Goal: Subscribe to service/newsletter

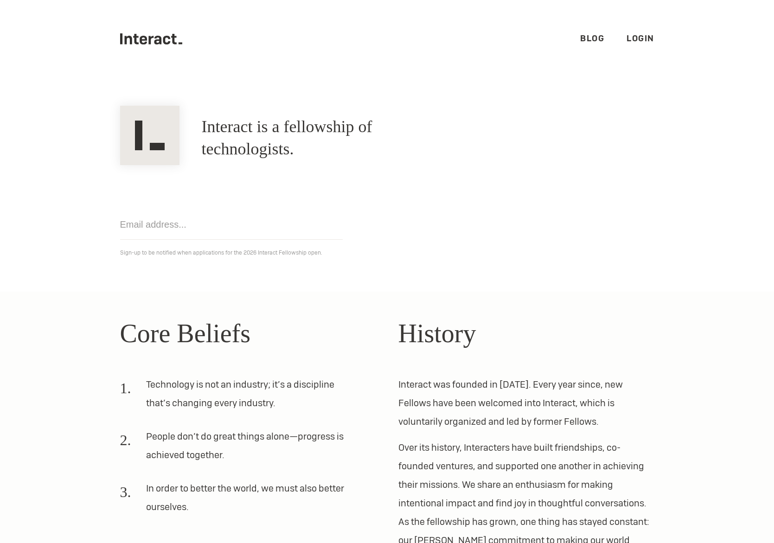
click at [435, 140] on h1 "Interact is a fellowship of technologists." at bounding box center [327, 138] width 250 height 45
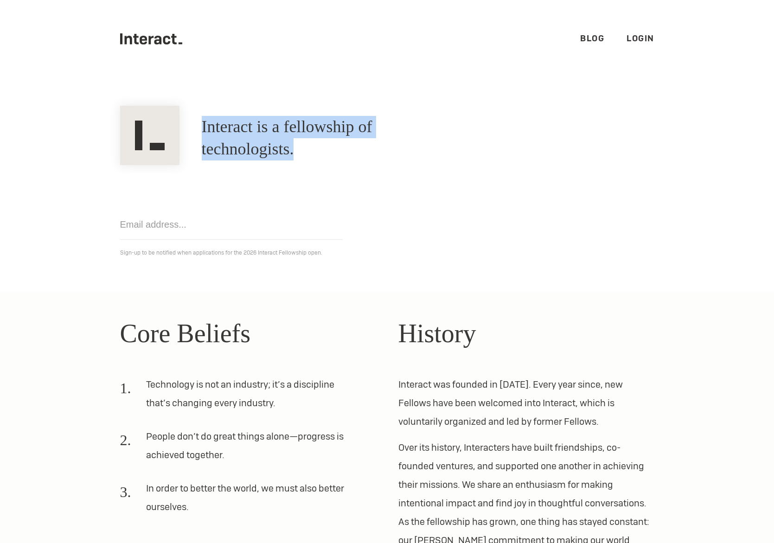
click at [435, 140] on h1 "Interact is a fellowship of technologists." at bounding box center [327, 138] width 250 height 45
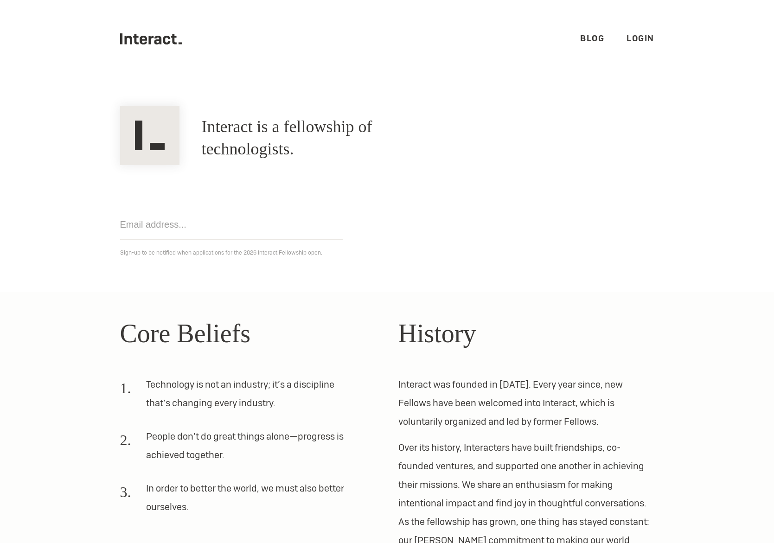
click at [220, 230] on input "email" at bounding box center [231, 225] width 223 height 30
click at [282, 210] on input "email" at bounding box center [231, 225] width 223 height 30
click at [334, 203] on div "Get notified Sign-up to be notified when applications for the 2026 Interact Fel…" at bounding box center [387, 211] width 556 height 93
drag, startPoint x: 237, startPoint y: 250, endPoint x: 316, endPoint y: 250, distance: 78.4
click at [316, 250] on p "Sign-up to be notified when applications for the 2026 Interact Fellowship open." at bounding box center [387, 252] width 534 height 11
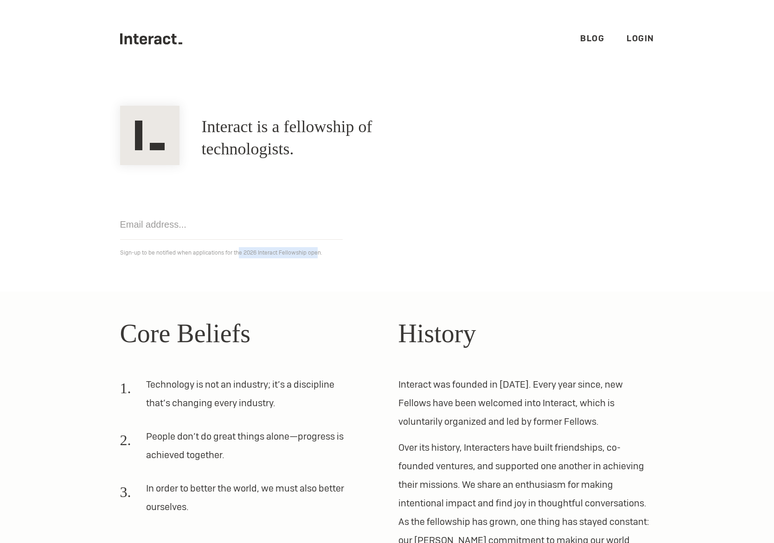
click at [316, 250] on p "Sign-up to be notified when applications for the 2026 Interact Fellowship open." at bounding box center [387, 252] width 534 height 11
click at [336, 250] on p "Sign-up to be notified when applications for the 2026 Interact Fellowship open." at bounding box center [387, 252] width 534 height 11
click at [206, 234] on input "email" at bounding box center [231, 225] width 223 height 30
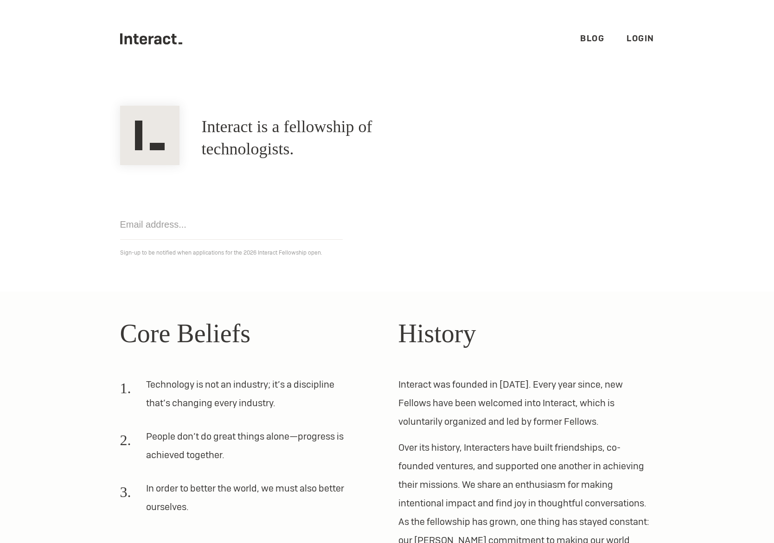
type input "patrickturricelli8@gmail.com"
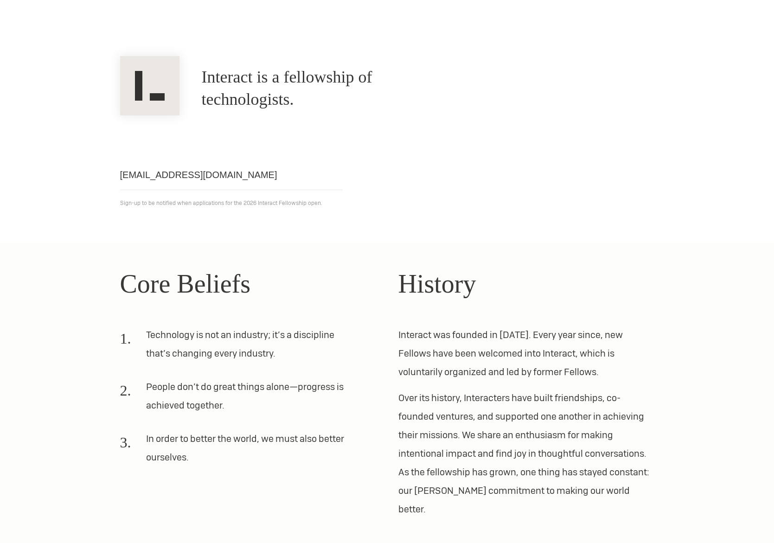
scroll to position [98, 0]
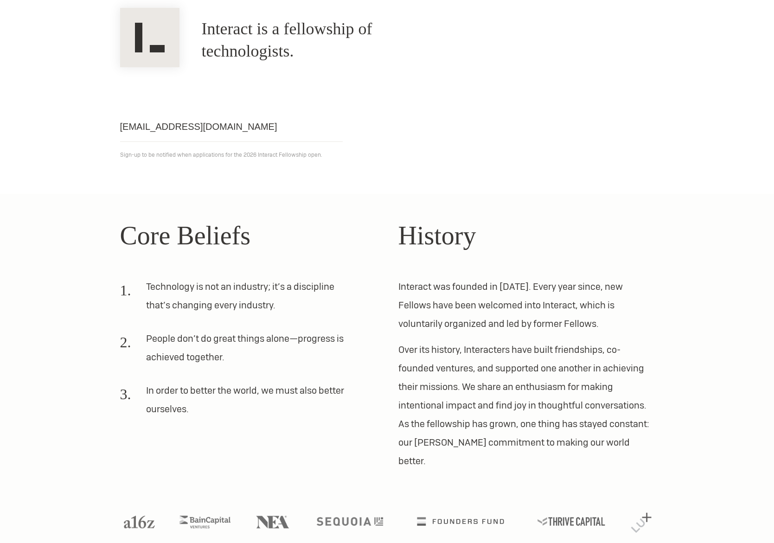
click at [337, 205] on section "Core Beliefs Technology is not an industry; it’s a discipline that’s changing e…" at bounding box center [387, 378] width 774 height 368
click at [296, 128] on input "patrickturricelli8@gmail.com" at bounding box center [231, 127] width 223 height 30
click at [373, 134] on div "patrickturricelli8@gmail.com Get notified Sign-up to be notified when applicati…" at bounding box center [387, 113] width 556 height 93
click at [282, 122] on input "patrickturricelli8@gmail.com" at bounding box center [231, 127] width 223 height 30
click input "Get notified" at bounding box center [0, 0] width 0 height 0
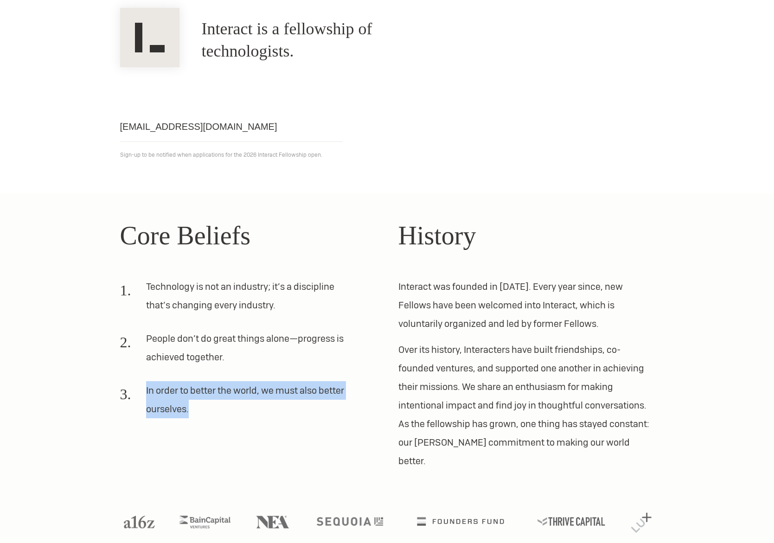
drag, startPoint x: 241, startPoint y: 366, endPoint x: 198, endPoint y: 419, distance: 67.9
click at [198, 419] on ol "Technology is not an industry; it’s a discipline that’s changing every industry…" at bounding box center [248, 351] width 256 height 148
click at [198, 419] on li "In order to better the world, we must also better ourselves." at bounding box center [237, 403] width 234 height 45
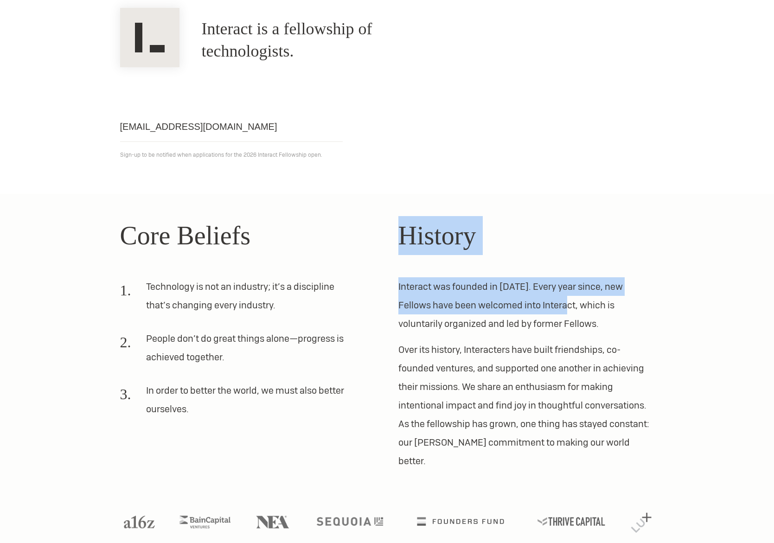
drag, startPoint x: 198, startPoint y: 419, endPoint x: 510, endPoint y: 305, distance: 332.3
click at [511, 305] on div "Core Beliefs Technology is not an industry; it’s a discipline that’s changing e…" at bounding box center [387, 343] width 556 height 254
click at [510, 305] on p "Interact was founded in [DATE]. Every year since, new Fellows have been welcome…" at bounding box center [526, 305] width 256 height 56
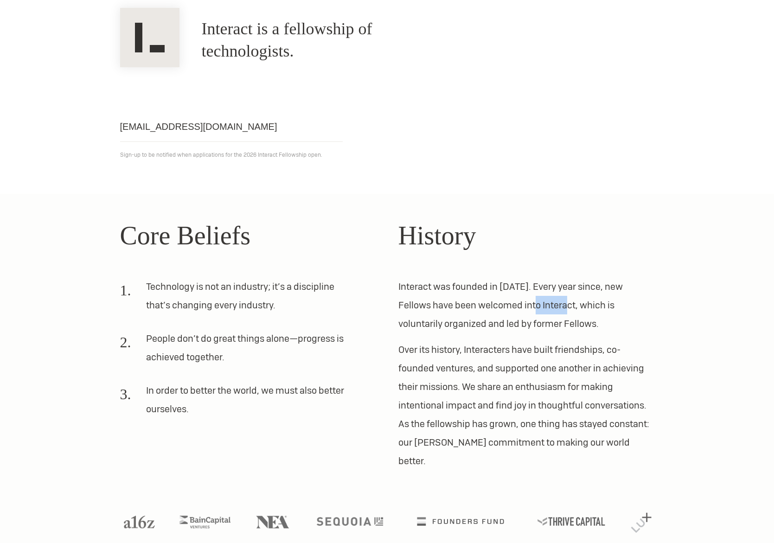
click at [510, 305] on p "Interact was founded in [DATE]. Every year since, new Fellows have been welcome…" at bounding box center [526, 305] width 256 height 56
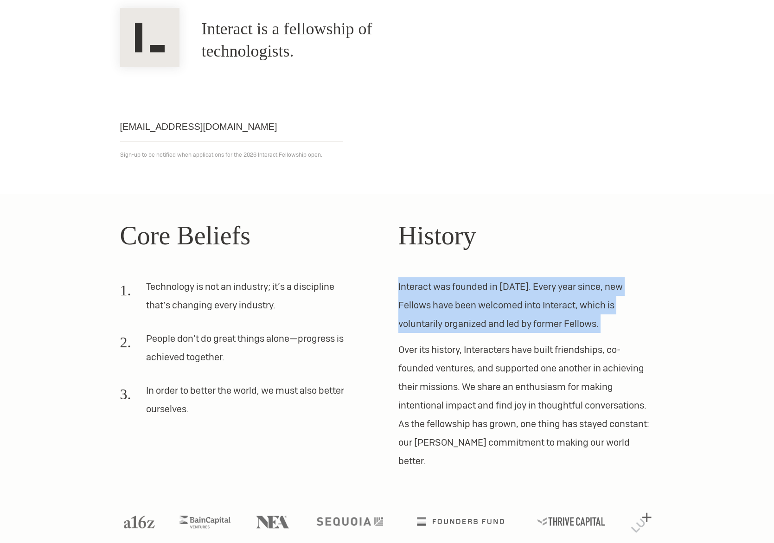
click at [510, 305] on p "Interact was founded in [DATE]. Every year since, new Fellows have been welcome…" at bounding box center [526, 305] width 256 height 56
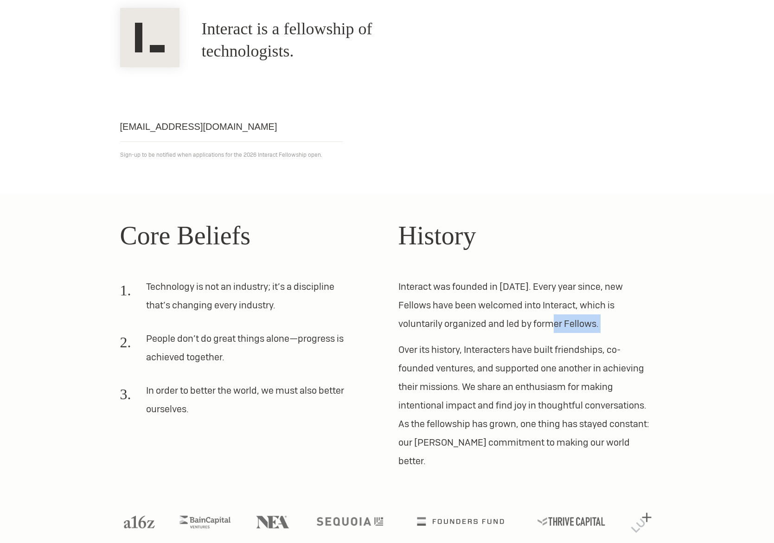
click at [514, 322] on p "Interact was founded in [DATE]. Every year since, new Fellows have been welcome…" at bounding box center [526, 305] width 256 height 56
click at [551, 324] on p "Interact was founded in [DATE]. Every year since, new Fellows have been welcome…" at bounding box center [526, 305] width 256 height 56
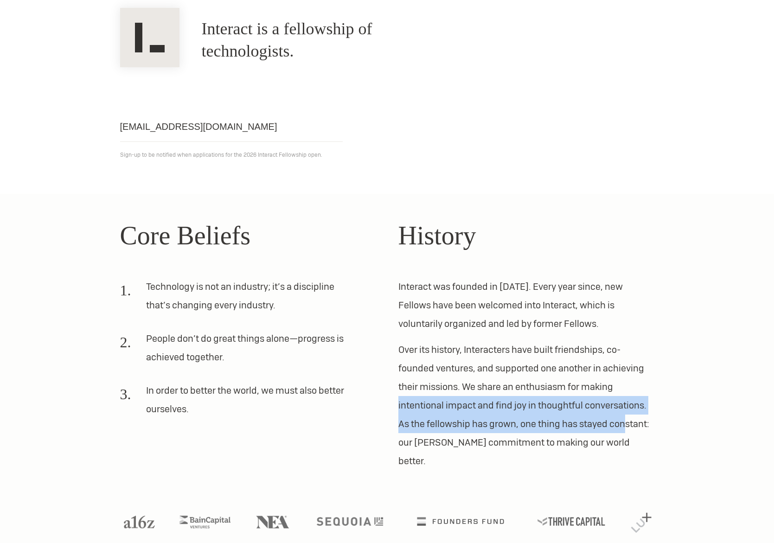
drag, startPoint x: 633, startPoint y: 387, endPoint x: 626, endPoint y: 432, distance: 45.5
click at [626, 432] on p "Over its history, Interacters have built friendships, co-founded ventures, and …" at bounding box center [526, 405] width 256 height 130
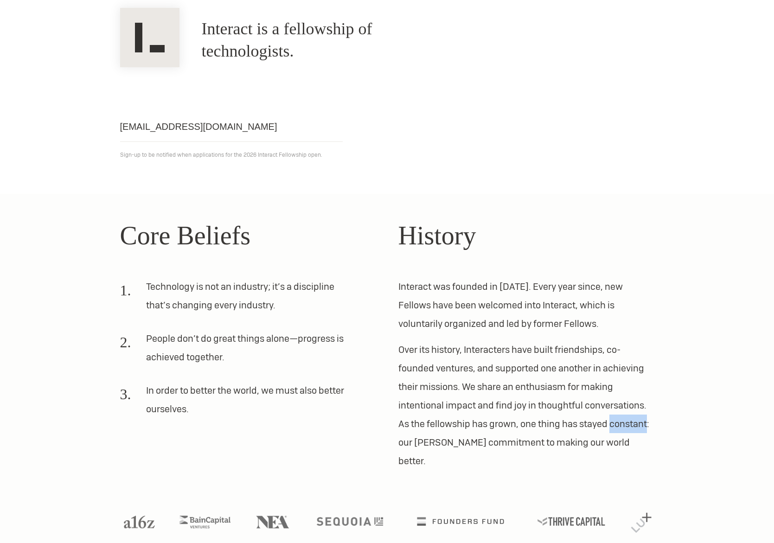
click at [626, 432] on p "Over its history, Interacters have built friendships, co-founded ventures, and …" at bounding box center [526, 405] width 256 height 130
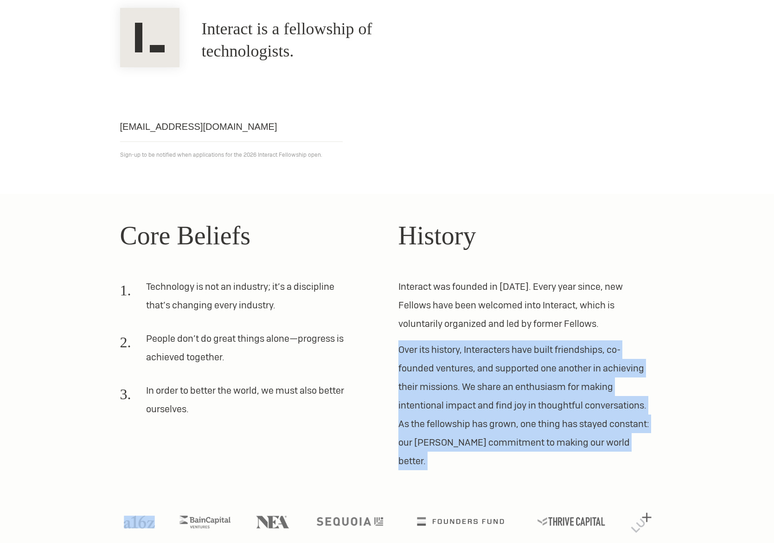
click at [626, 432] on p "Over its history, Interacters have built friendships, co-founded ventures, and …" at bounding box center [526, 405] width 256 height 130
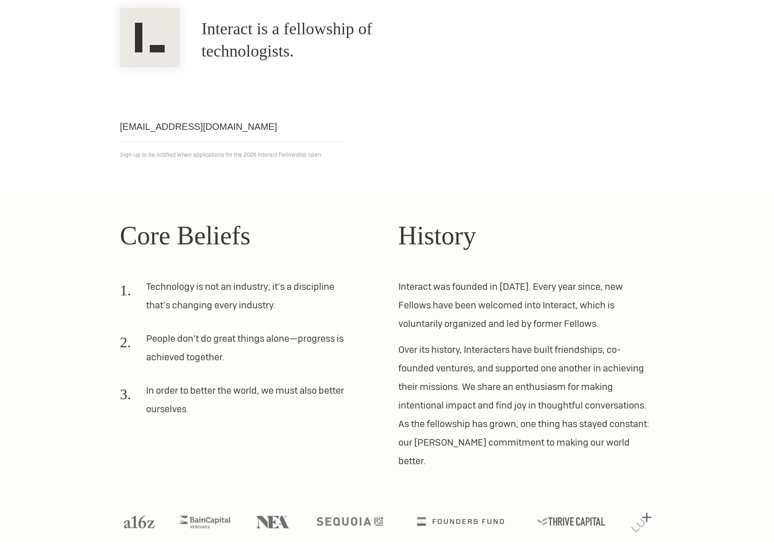
click at [620, 439] on p "Over its history, Interacters have built friendships, co-founded ventures, and …" at bounding box center [526, 405] width 256 height 130
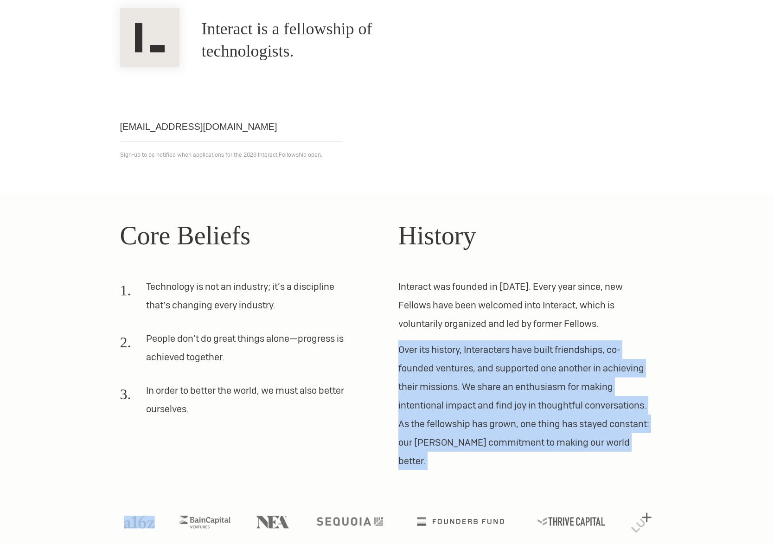
drag, startPoint x: 620, startPoint y: 448, endPoint x: 473, endPoint y: 403, distance: 154.2
click at [475, 405] on p "Over its history, Interacters have built friendships, co-founded ventures, and …" at bounding box center [526, 405] width 256 height 130
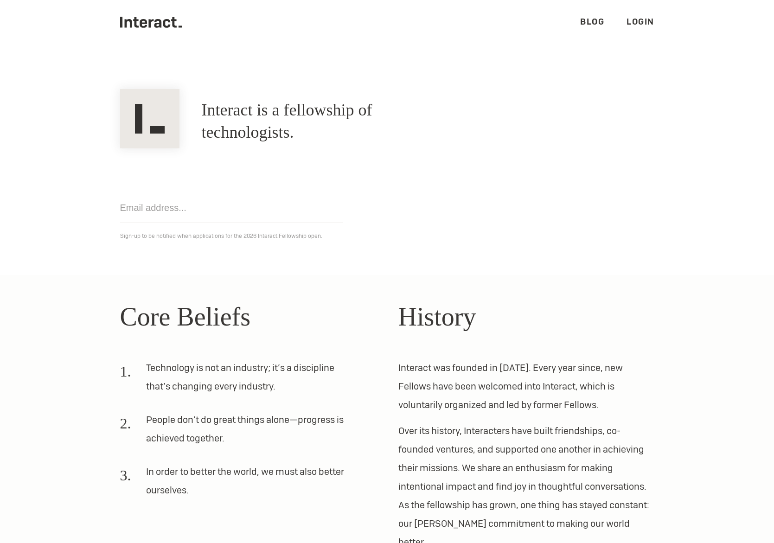
scroll to position [98, 0]
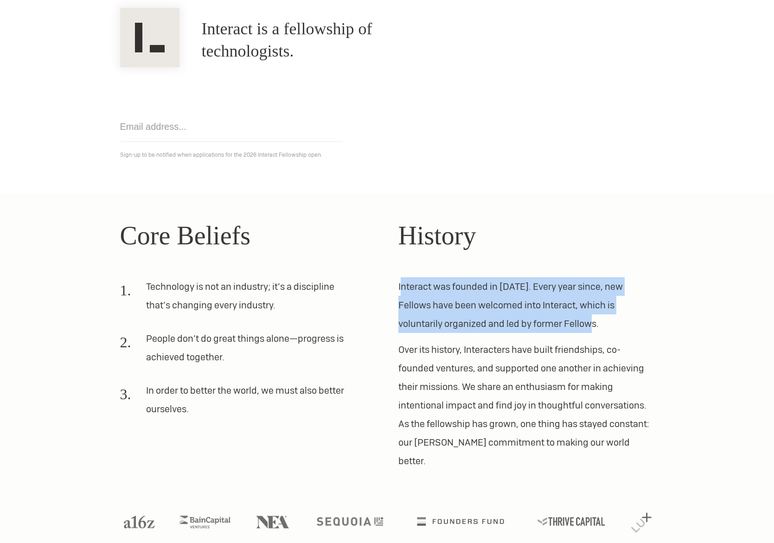
drag, startPoint x: 402, startPoint y: 286, endPoint x: 568, endPoint y: 331, distance: 172.1
click at [568, 331] on p "Interact was founded in [DATE]. Every year since, new Fellows have been welcome…" at bounding box center [526, 305] width 256 height 56
drag, startPoint x: 568, startPoint y: 331, endPoint x: 396, endPoint y: 291, distance: 176.6
click at [396, 292] on div "Core Beliefs Technology is not an industry; it’s a discipline that’s changing e…" at bounding box center [387, 343] width 556 height 254
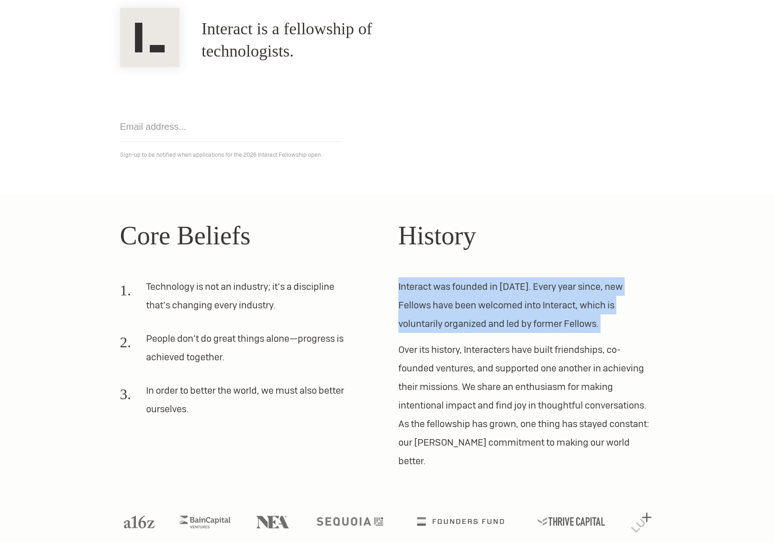
click at [396, 291] on div "Core Beliefs Technology is not an industry; it’s a discipline that’s changing e…" at bounding box center [387, 343] width 556 height 254
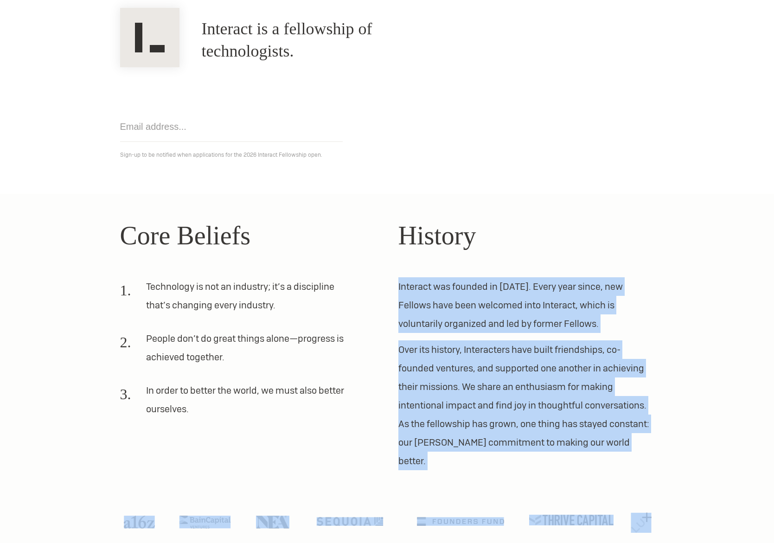
drag, startPoint x: 396, startPoint y: 291, endPoint x: 602, endPoint y: 509, distance: 300.5
click at [603, 507] on section "Core Beliefs Technology is not an industry; it’s a discipline that’s changing e…" at bounding box center [387, 378] width 774 height 368
click at [600, 447] on p "Over its history, Interacters have built friendships, co-founded ventures, and …" at bounding box center [526, 405] width 256 height 130
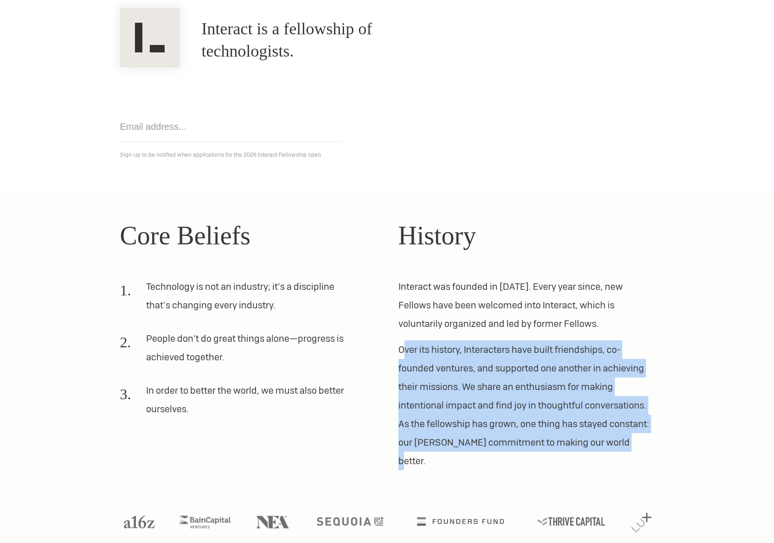
drag, startPoint x: 598, startPoint y: 447, endPoint x: 400, endPoint y: 347, distance: 221.7
click at [401, 348] on p "Over its history, Interacters have built friendships, co-founded ventures, and …" at bounding box center [526, 405] width 256 height 130
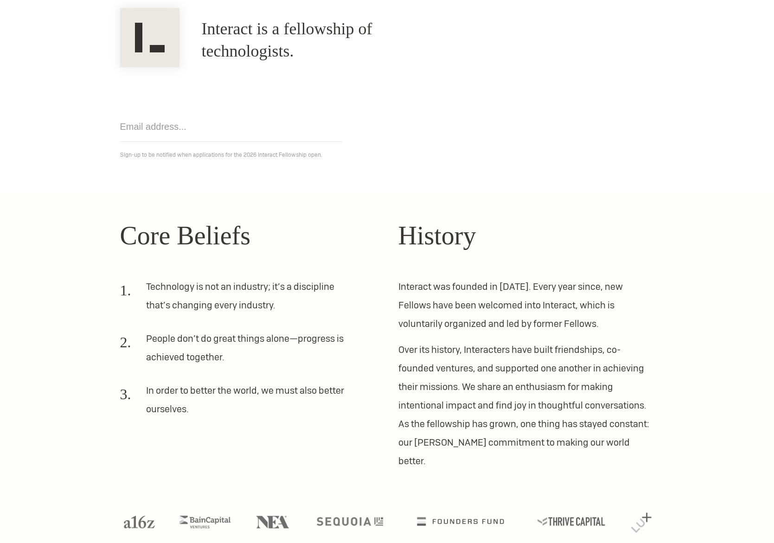
click at [400, 347] on p "Over its history, Interacters have built friendships, co-founded ventures, and …" at bounding box center [526, 405] width 256 height 130
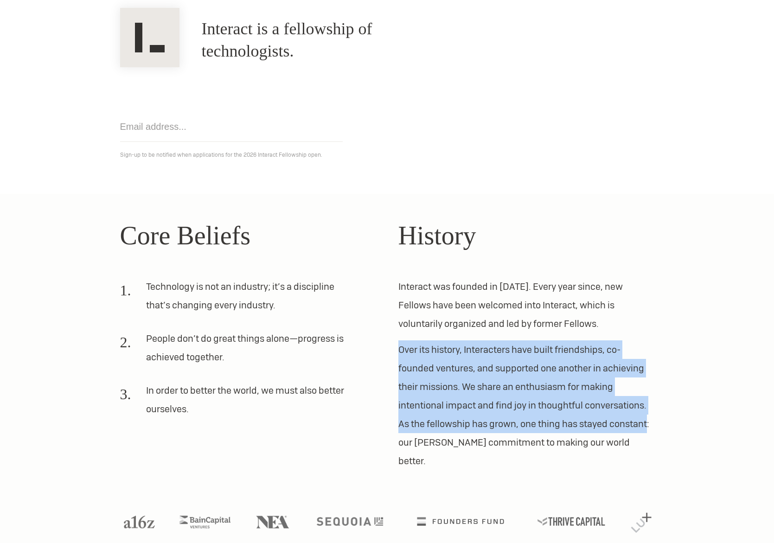
drag, startPoint x: 400, startPoint y: 347, endPoint x: 641, endPoint y: 431, distance: 255.3
click at [642, 430] on p "Over its history, Interacters have built friendships, co-founded ventures, and …" at bounding box center [526, 405] width 256 height 130
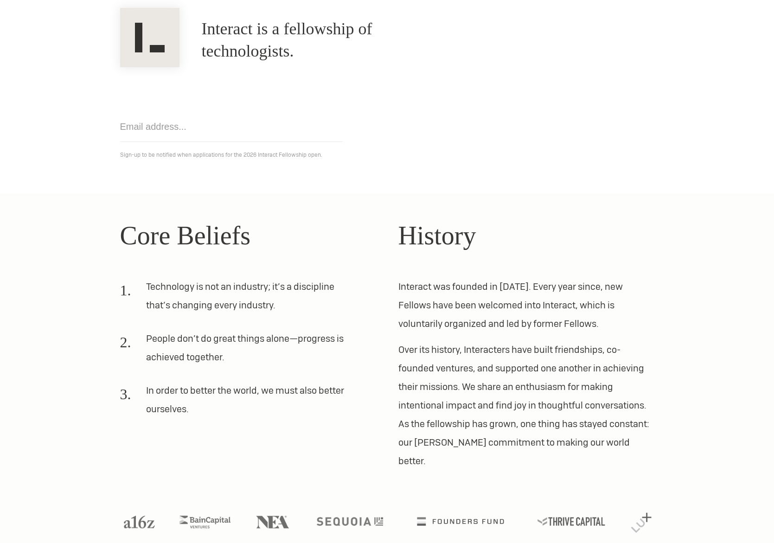
click at [614, 445] on p "Over its history, Interacters have built friendships, co-founded ventures, and …" at bounding box center [526, 405] width 256 height 130
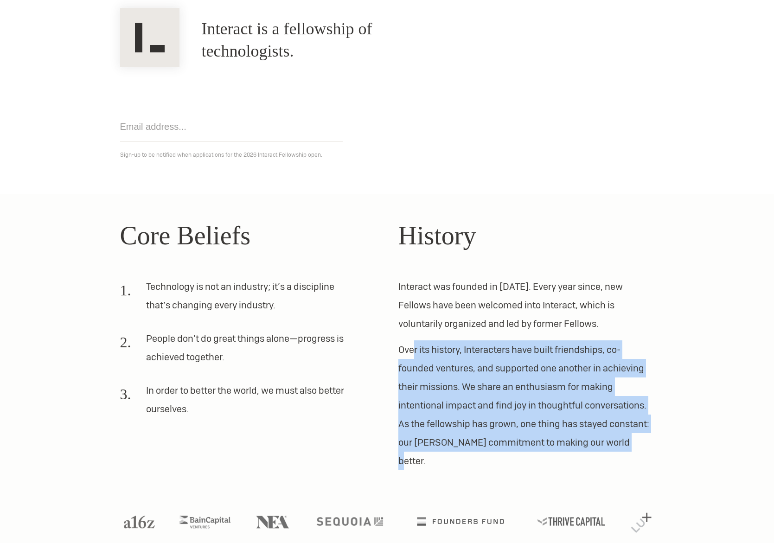
drag, startPoint x: 630, startPoint y: 444, endPoint x: 411, endPoint y: 350, distance: 238.7
click at [411, 351] on p "Over its history, Interacters have built friendships, co-founded ventures, and …" at bounding box center [526, 405] width 256 height 130
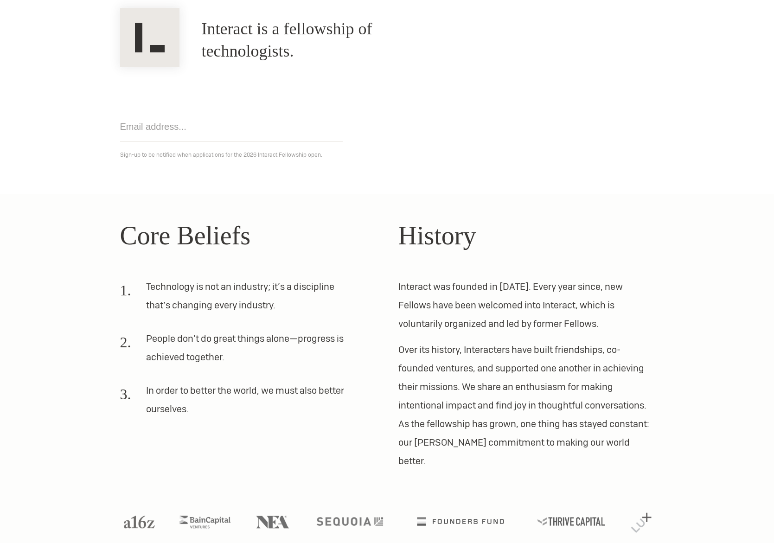
click at [474, 391] on p "Over its history, Interacters have built friendships, co-founded ventures, and …" at bounding box center [526, 405] width 256 height 130
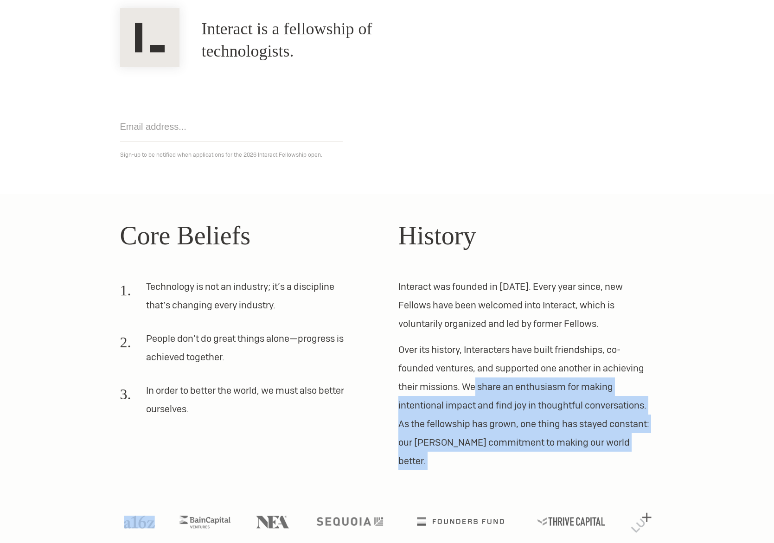
drag, startPoint x: 474, startPoint y: 391, endPoint x: 629, endPoint y: 441, distance: 162.5
click at [629, 441] on p "Over its history, Interacters have built friendships, co-founded ventures, and …" at bounding box center [526, 405] width 256 height 130
